Goal: Task Accomplishment & Management: Manage account settings

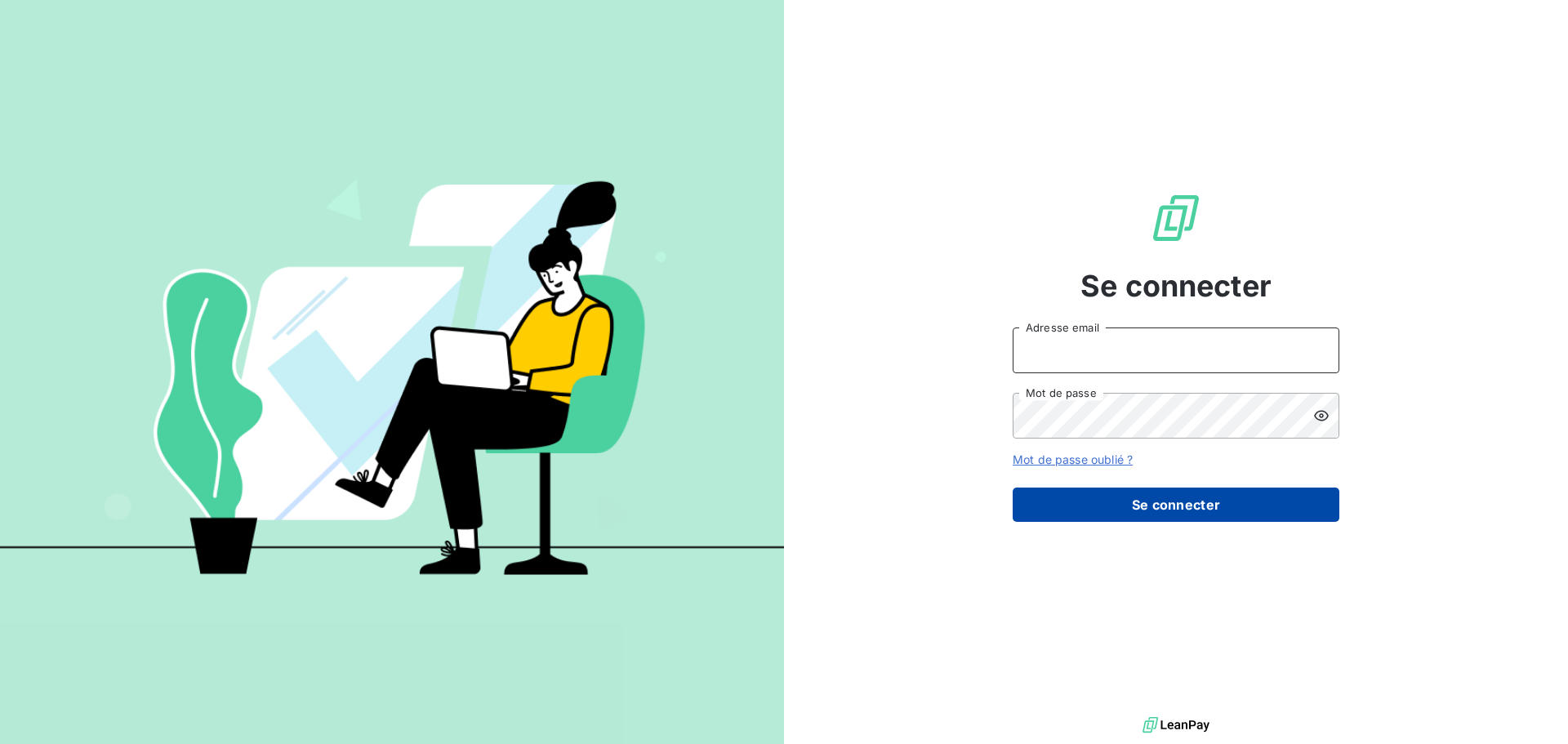
type input "[PERSON_NAME][EMAIL_ADDRESS][DOMAIN_NAME]"
click at [1174, 513] on button "Se connecter" at bounding box center [1177, 505] width 327 height 34
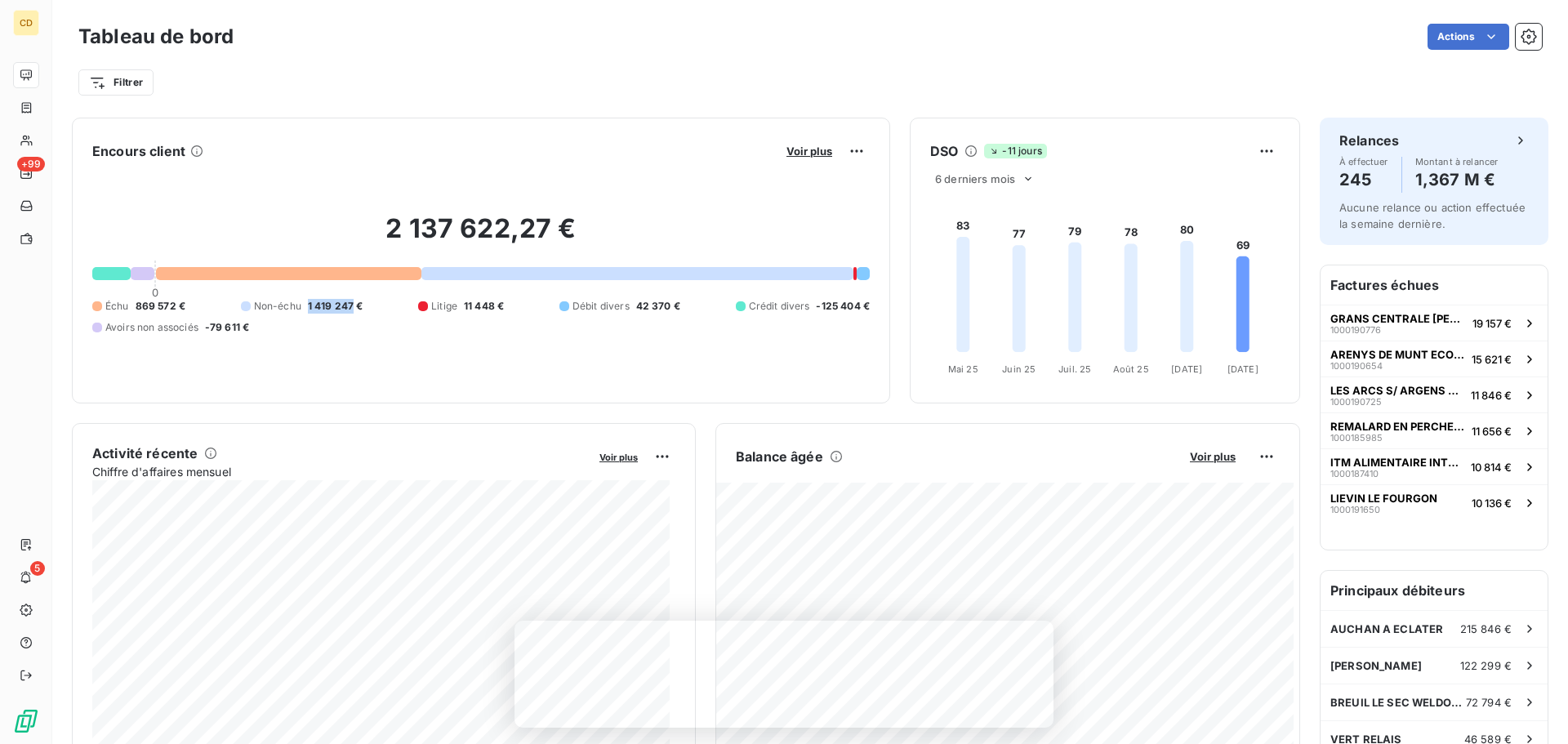
drag, startPoint x: 305, startPoint y: 304, endPoint x: 349, endPoint y: 305, distance: 44.0
click at [349, 305] on div "Non-échu 1 419 247 €" at bounding box center [303, 306] width 123 height 14
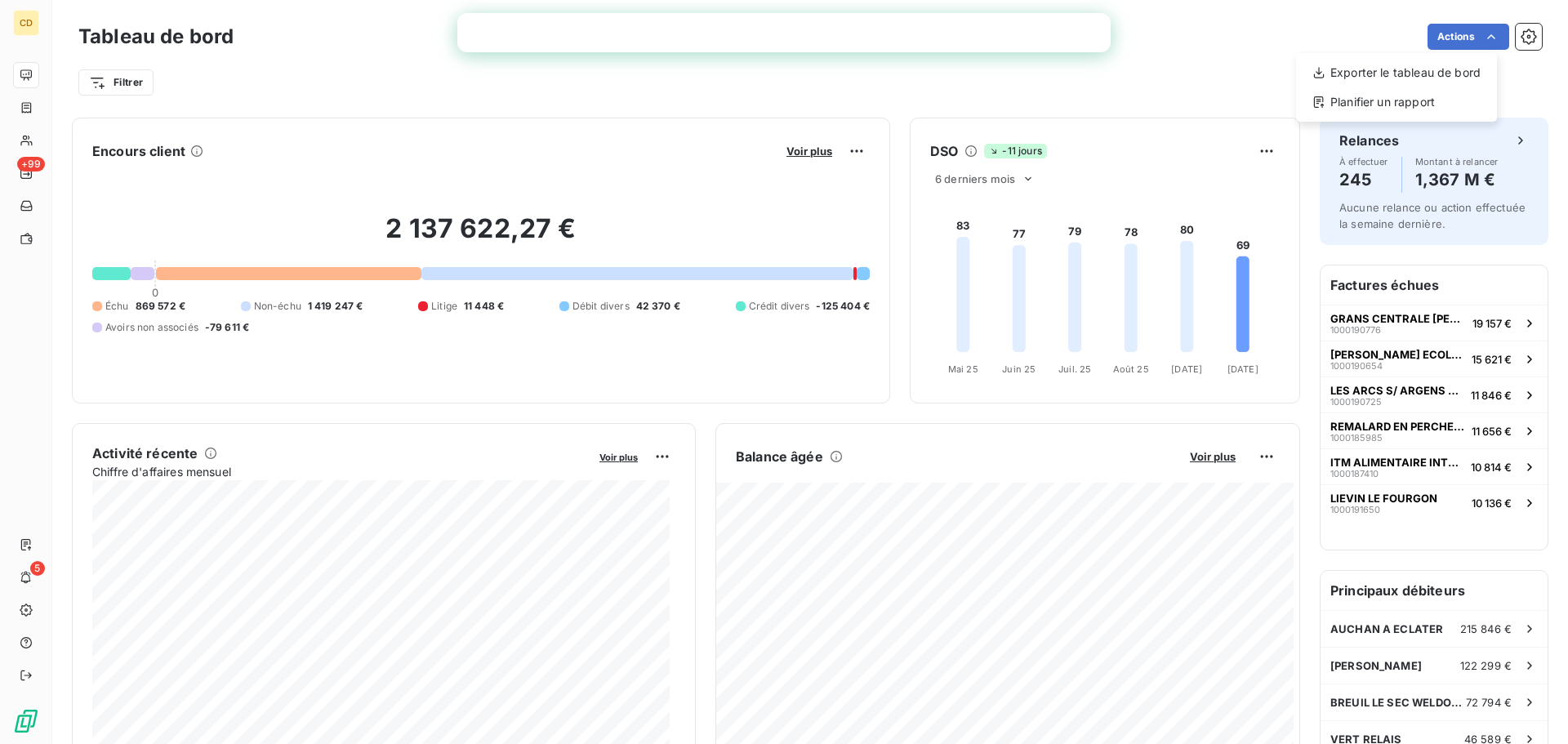
click at [361, 306] on html "CD +99 5 Tableau de bord Actions Exporter le tableau de bord Planifier un rappo…" at bounding box center [784, 372] width 1568 height 744
drag, startPoint x: 375, startPoint y: 225, endPoint x: 613, endPoint y: 225, distance: 238.0
click at [613, 225] on h2 "2 137 622,27 €" at bounding box center [481, 237] width 777 height 49
